Goal: Transaction & Acquisition: Purchase product/service

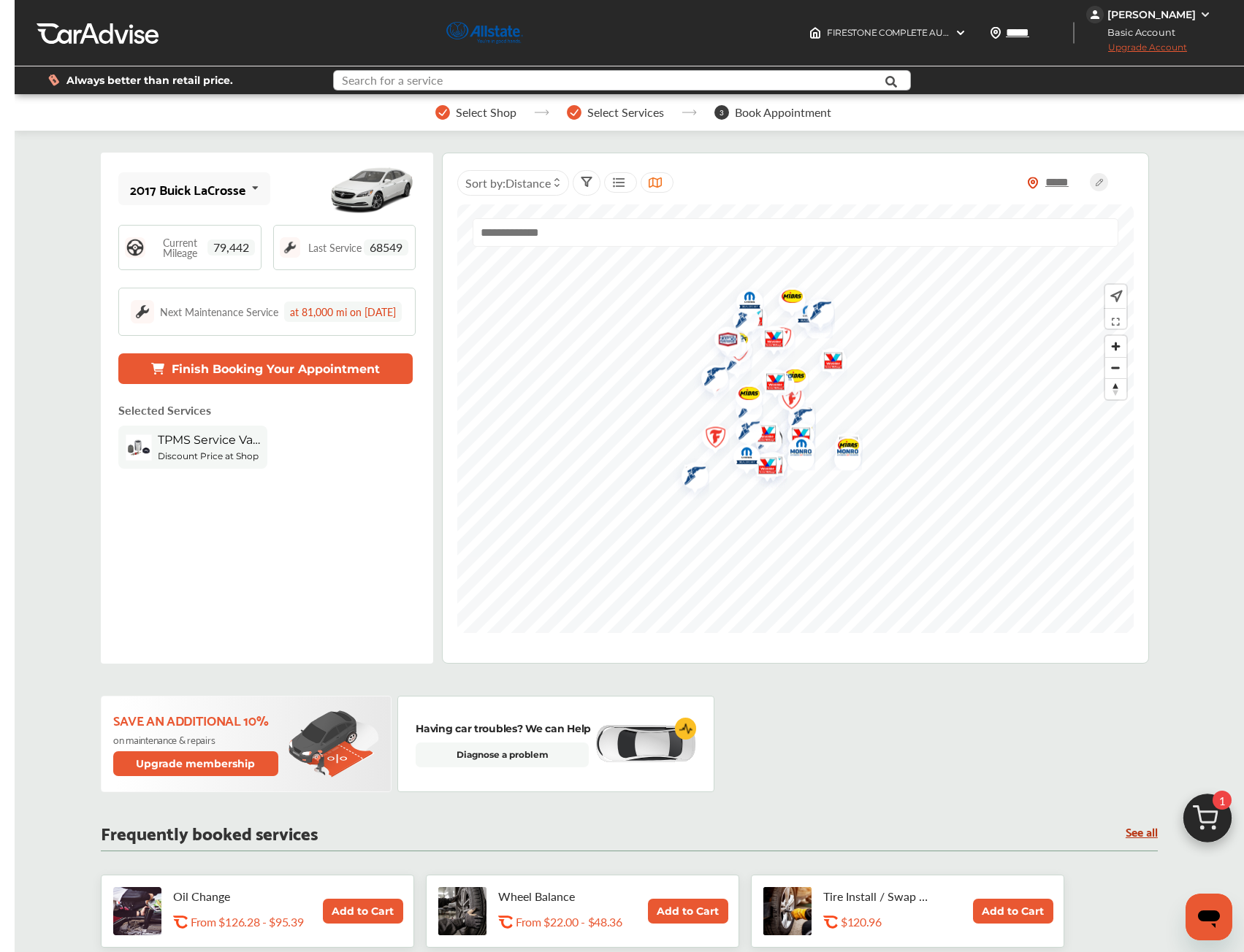
click at [464, 78] on input "text" at bounding box center [598, 82] width 527 height 23
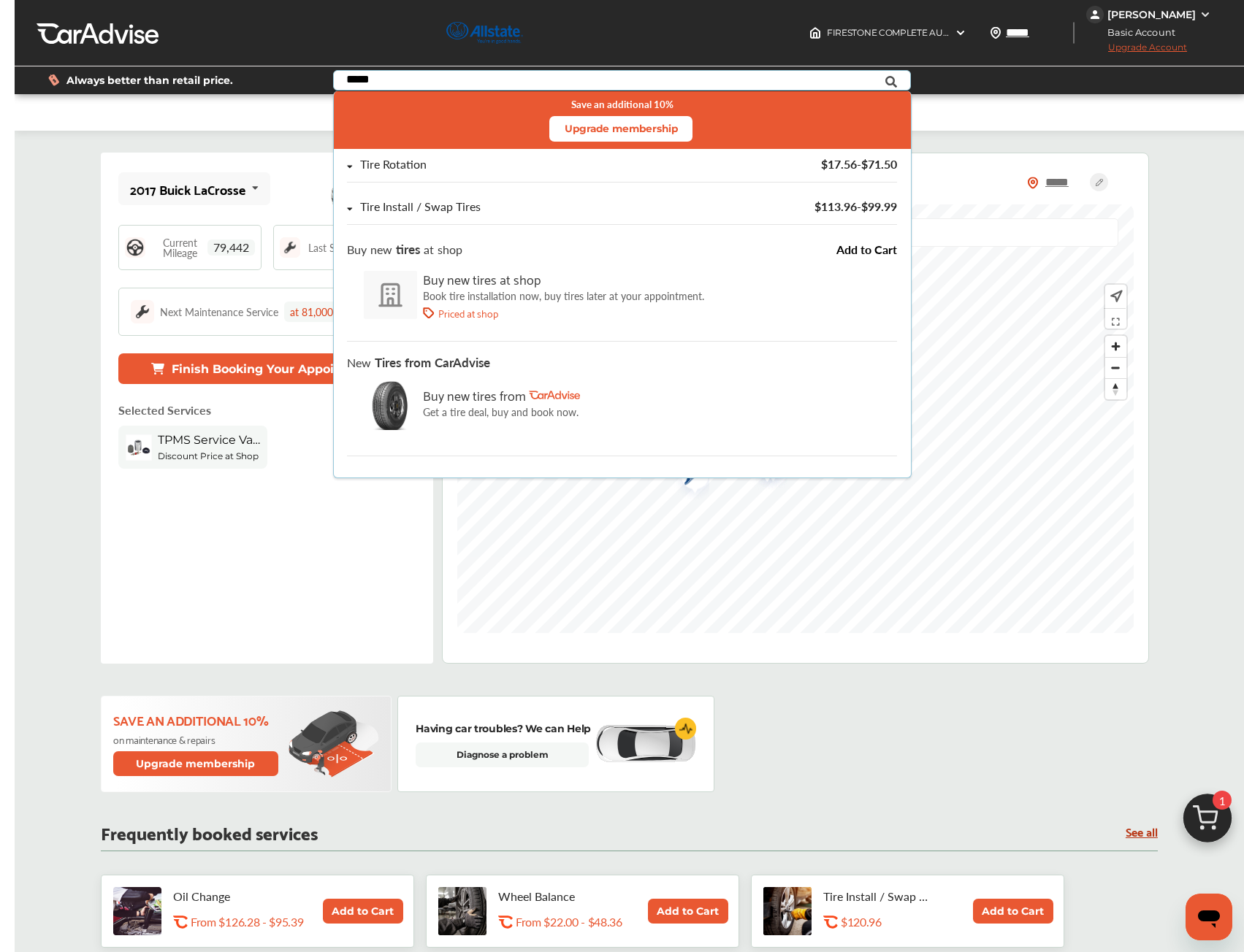
type input "*****"
click at [525, 396] on div "Buy new tires from" at bounding box center [502, 395] width 157 height 23
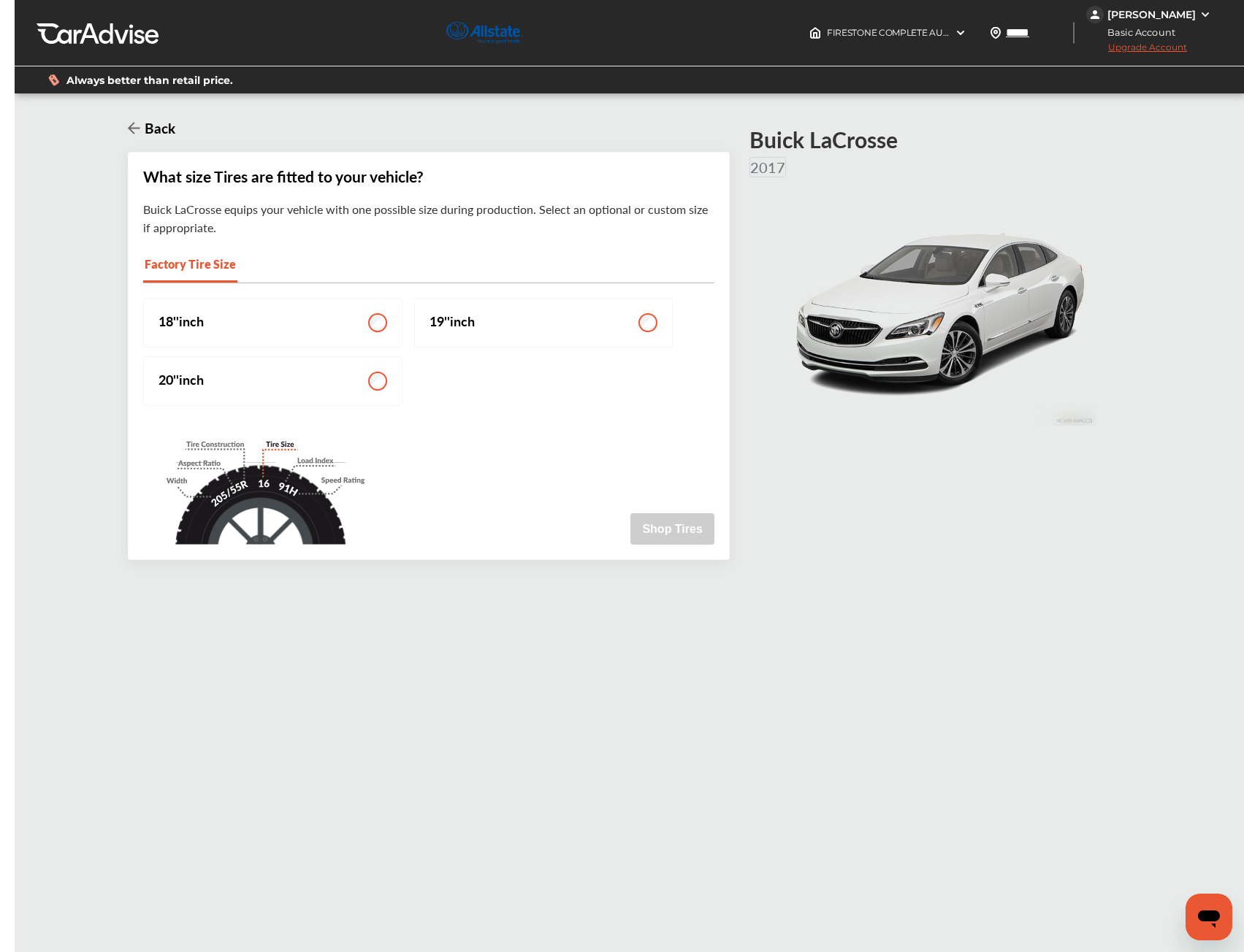
click at [387, 319] on label "18 '' inch" at bounding box center [272, 322] width 259 height 49
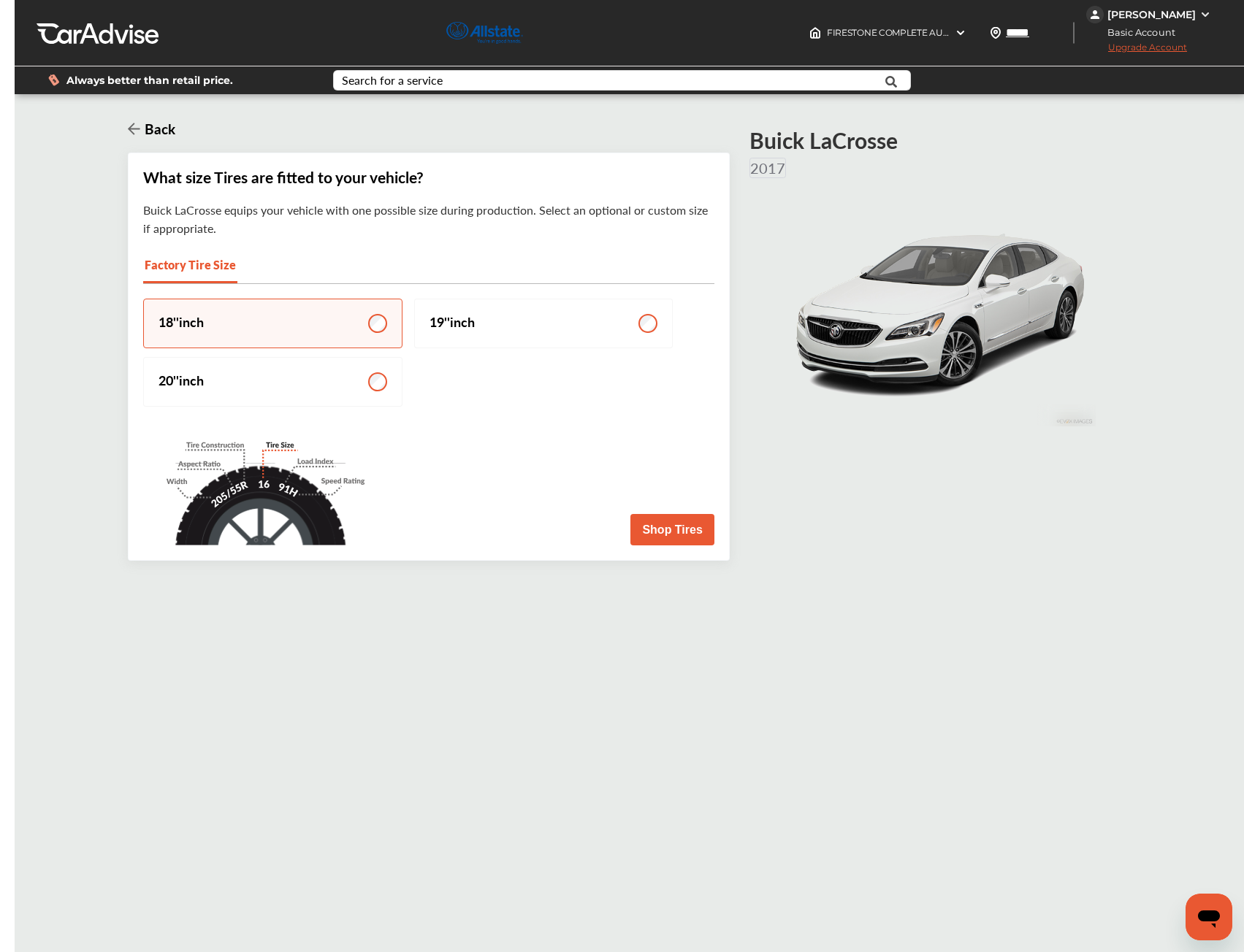
click at [662, 528] on button "Shop Tires" at bounding box center [671, 530] width 83 height 31
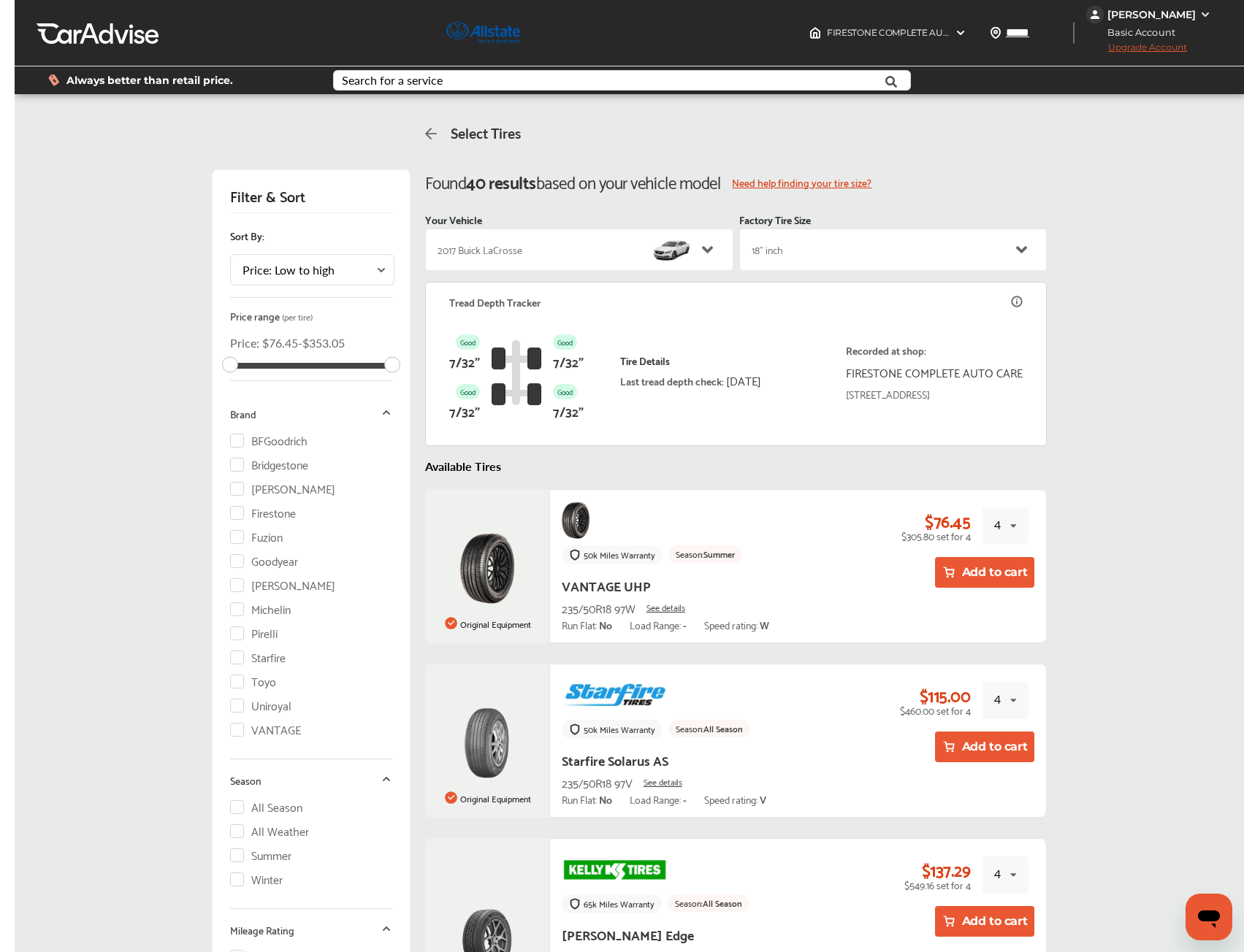
click at [563, 256] on div "2017 Buick LaCrosse" at bounding box center [565, 250] width 254 height 29
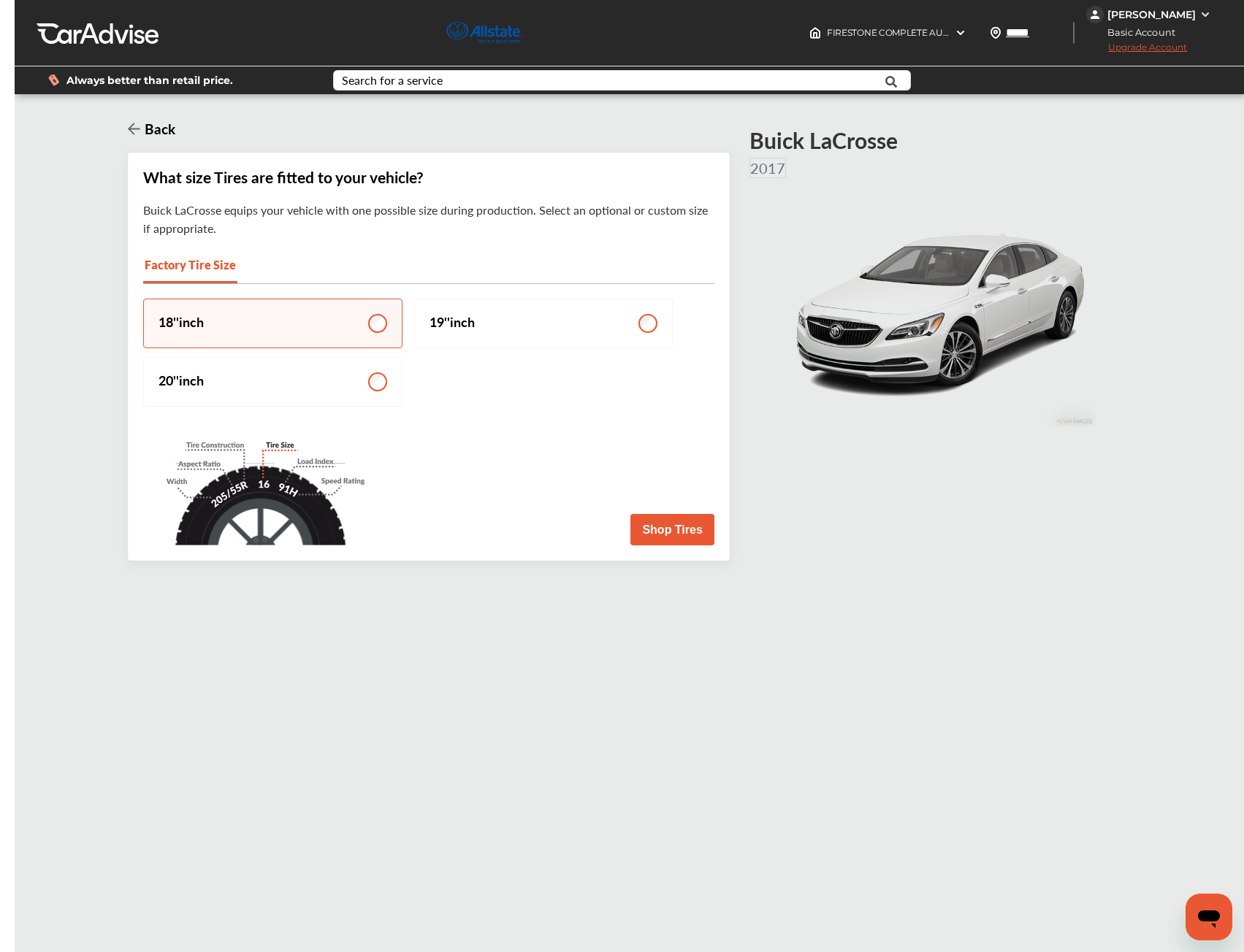
click at [307, 0] on div "FIRESTONE COMPLETE AUTO CARE 16411 , [STREET_ADDRESS] FIRESTONE COMPLETE AUTO C…" at bounding box center [629, 33] width 1229 height 66
